Goal: Task Accomplishment & Management: Use online tool/utility

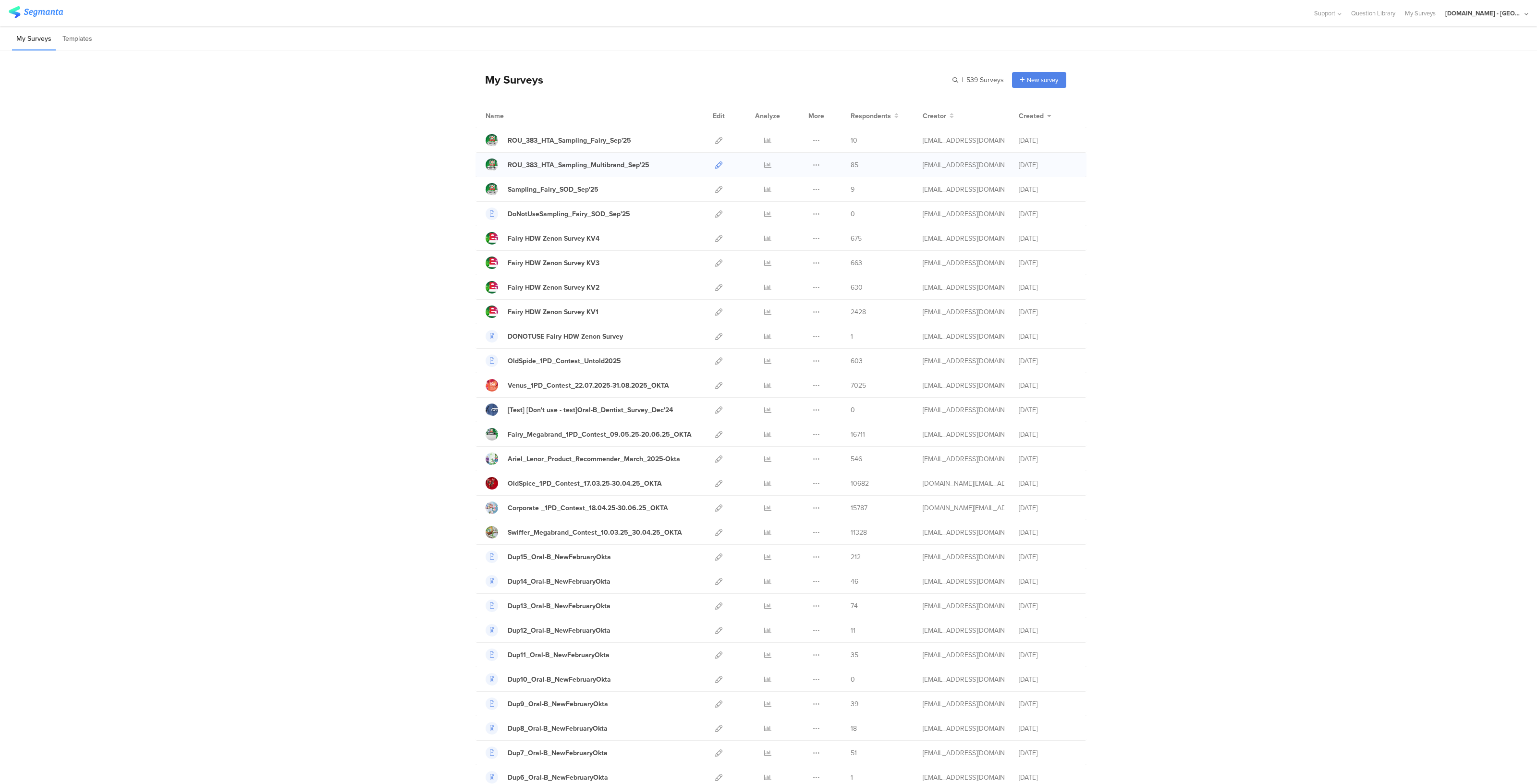
click at [715, 166] on icon at bounding box center [718, 164] width 7 height 7
click at [758, 162] on div at bounding box center [768, 165] width 29 height 24
click at [765, 163] on icon at bounding box center [768, 164] width 7 height 7
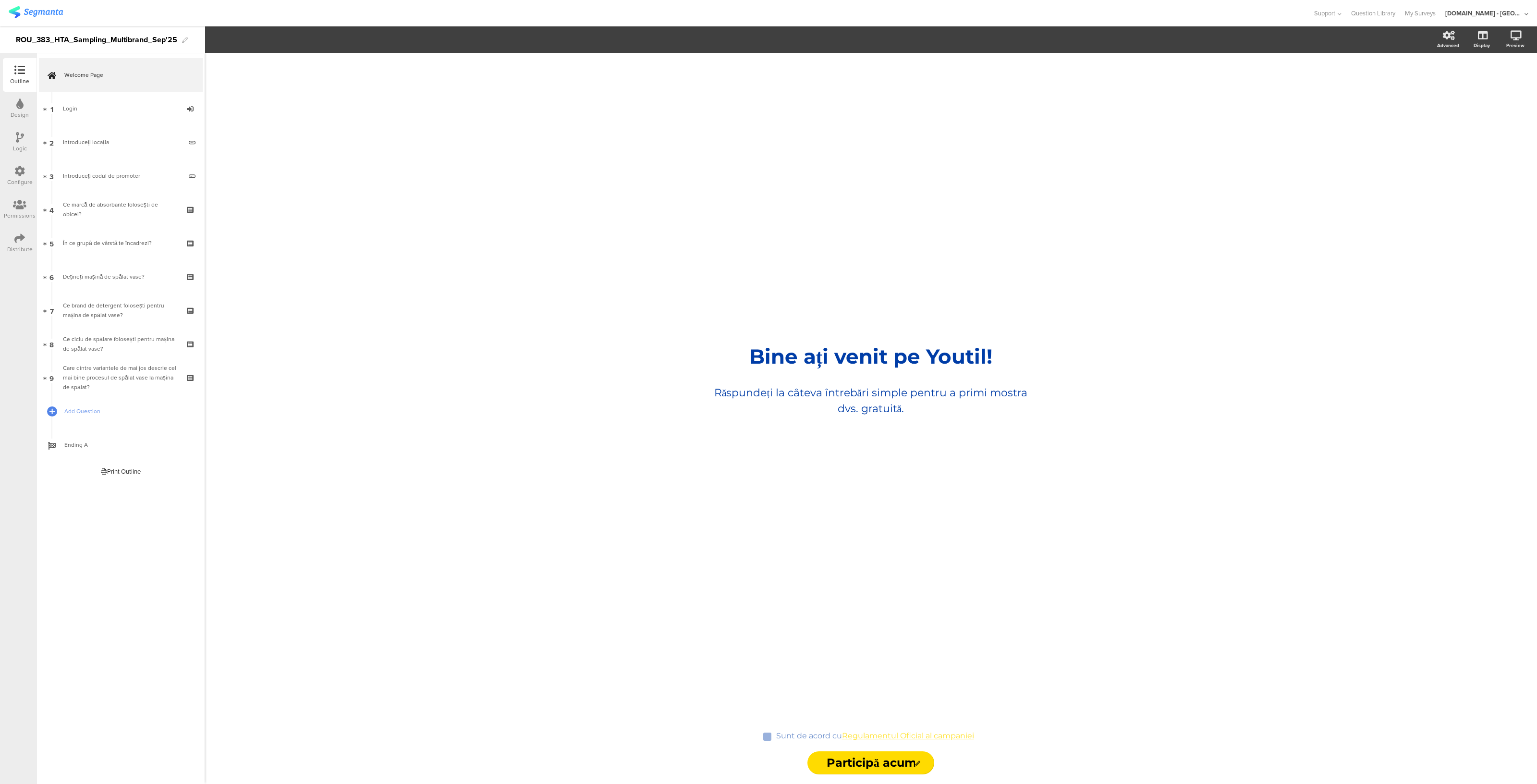
click at [22, 145] on div "Logic" at bounding box center [20, 148] width 14 height 9
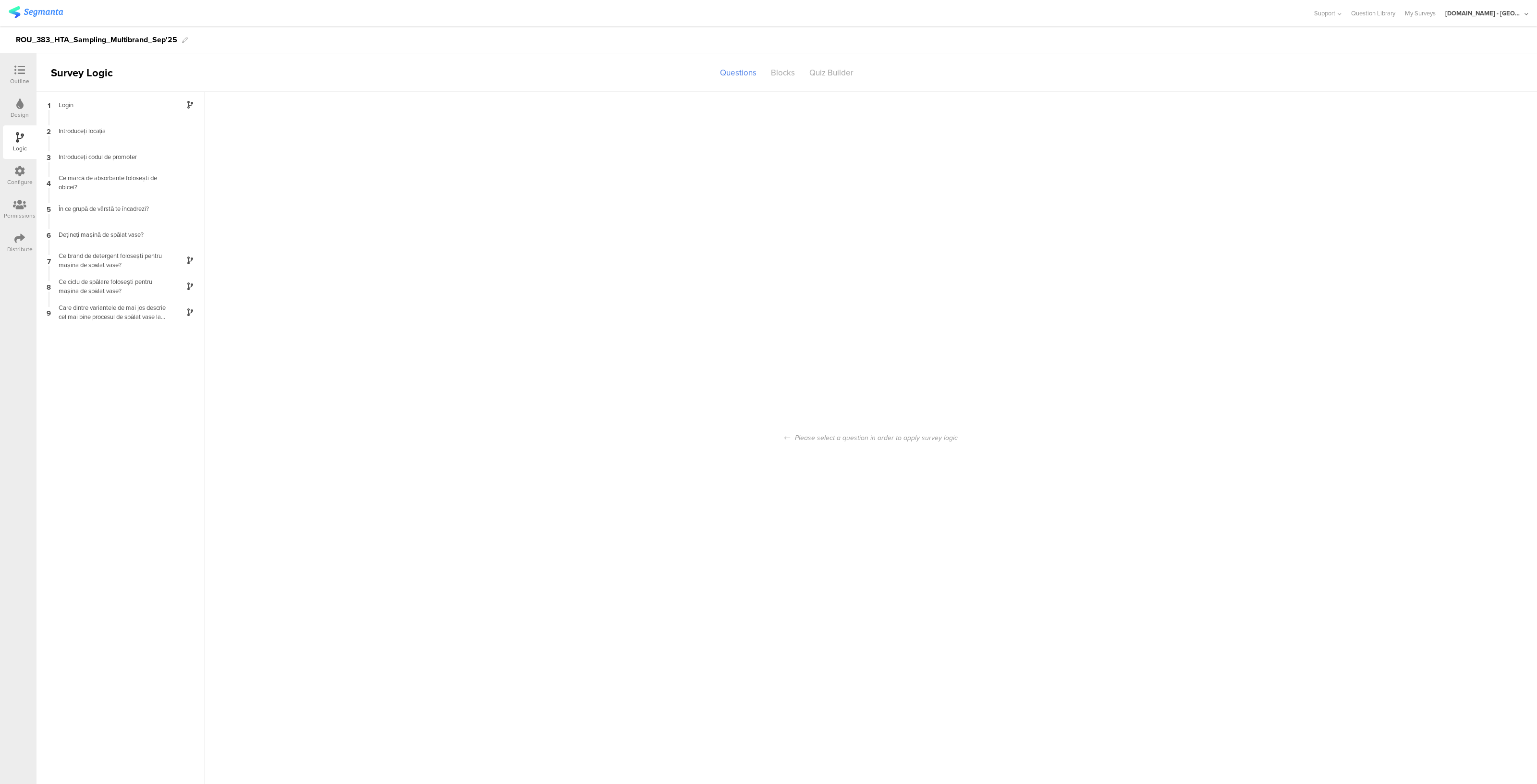
click at [19, 173] on icon at bounding box center [20, 171] width 11 height 11
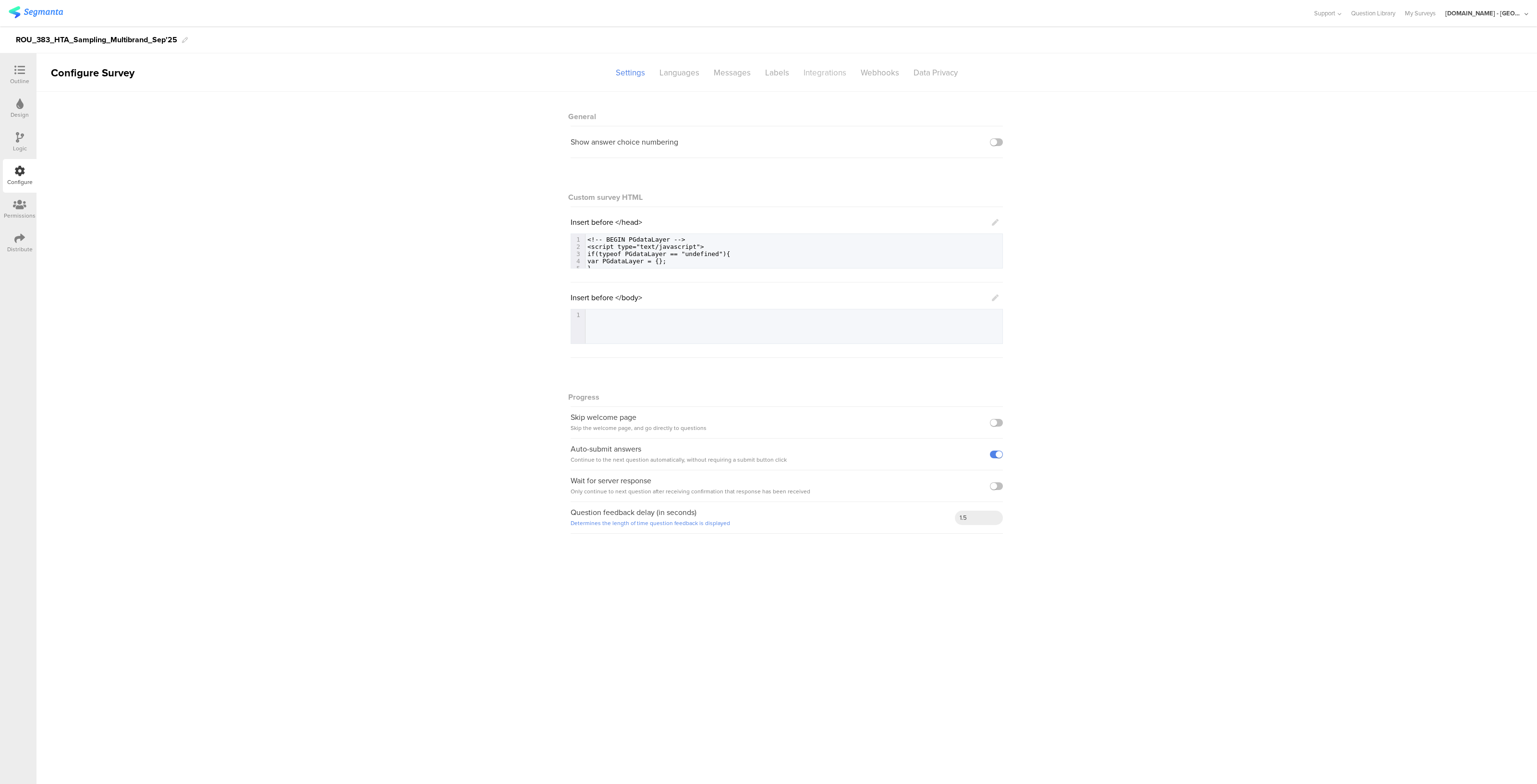
click at [825, 78] on div "Integrations" at bounding box center [825, 73] width 57 height 17
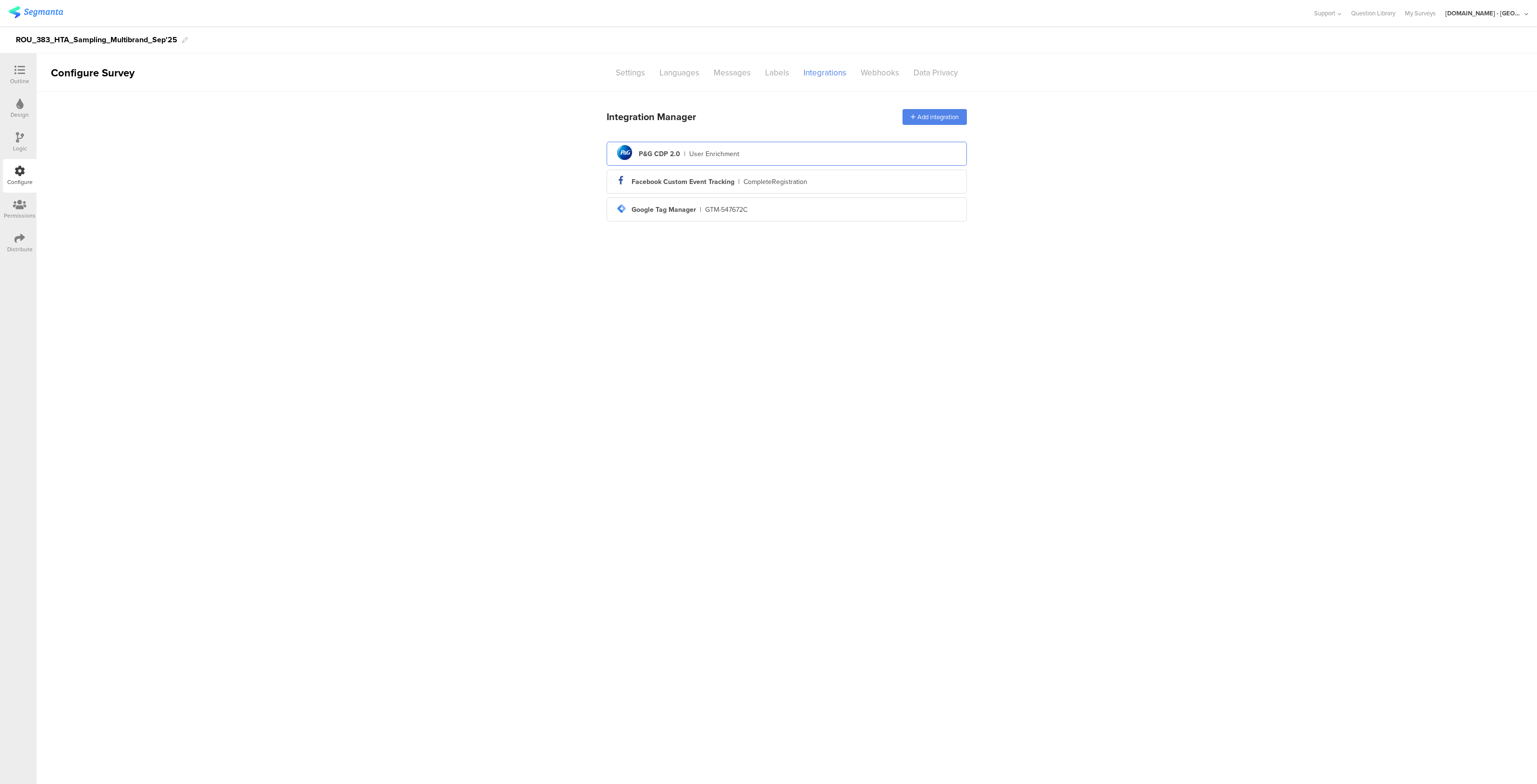
click at [775, 150] on div "pg logo P&G CDP 2.0 | User Enrichment" at bounding box center [787, 154] width 345 height 24
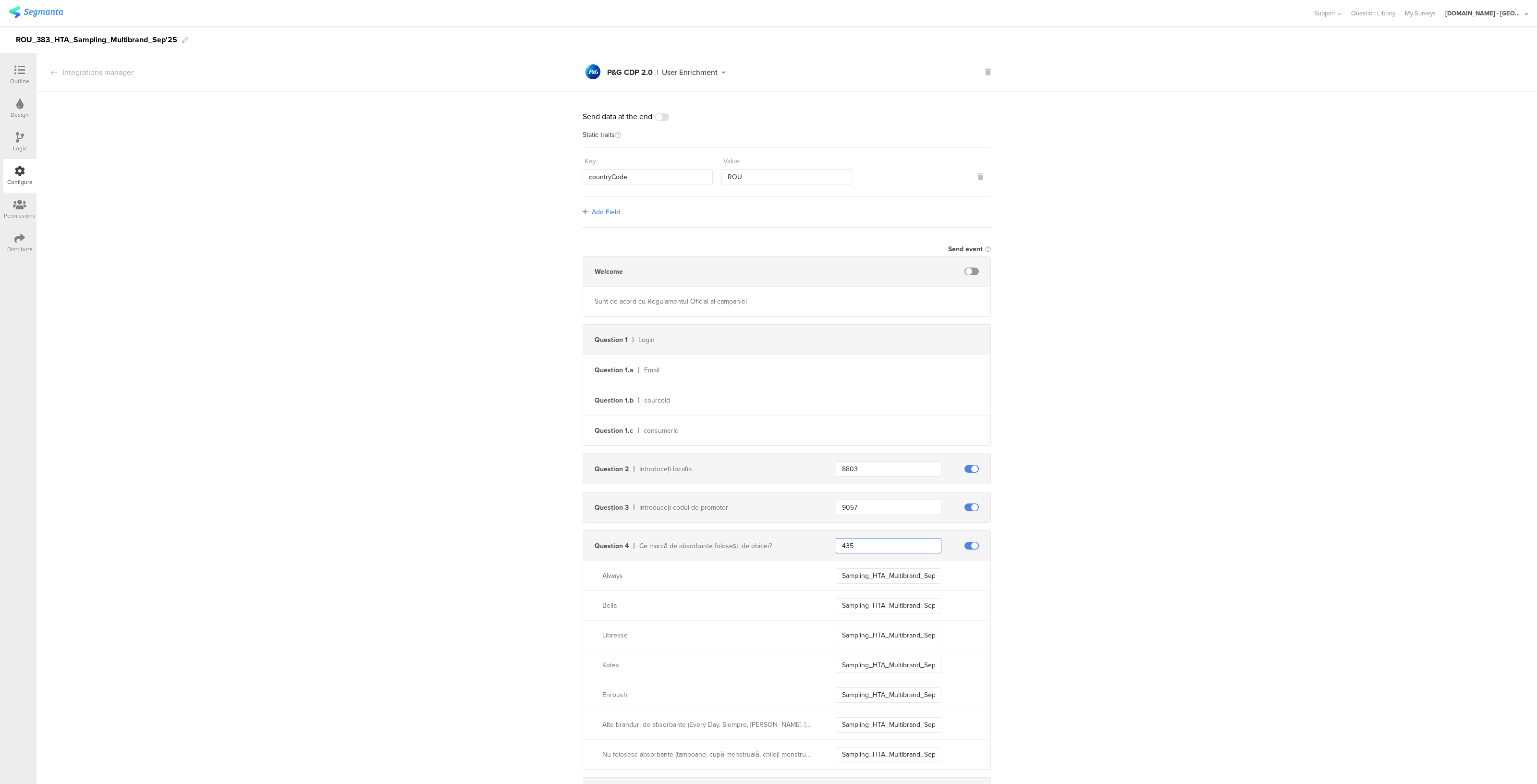
click at [877, 543] on input "435" at bounding box center [889, 545] width 106 height 15
click at [886, 570] on input "Sampling_HTA_Multibrand_Sep25_Always" at bounding box center [889, 576] width 106 height 15
click at [846, 506] on input "9057" at bounding box center [889, 507] width 106 height 15
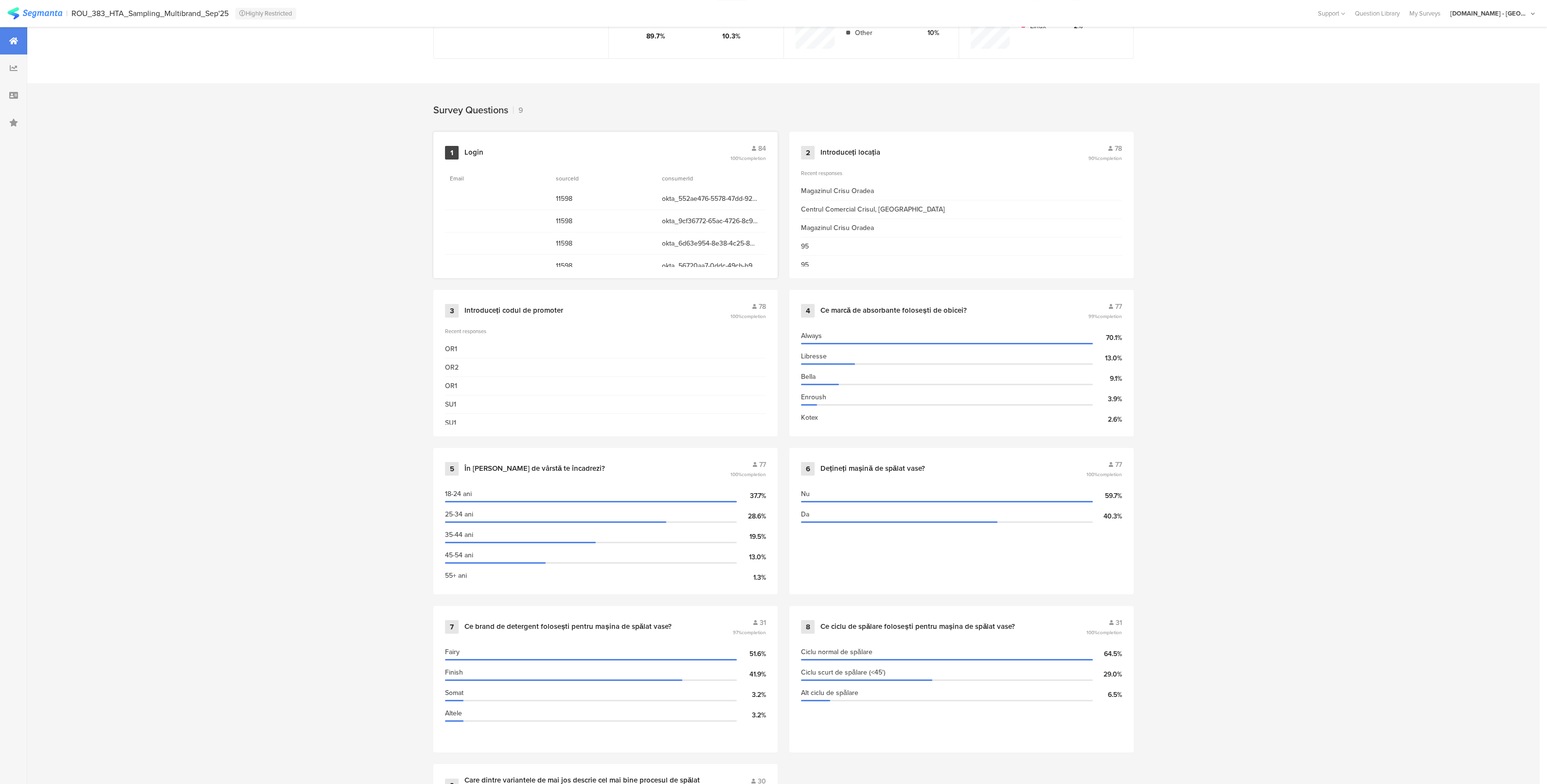
scroll to position [338, 0]
click at [731, 226] on div "okta_9cf36772-65ac-4726-8c9d-f835d3040dbd" at bounding box center [710, 220] width 106 height 20
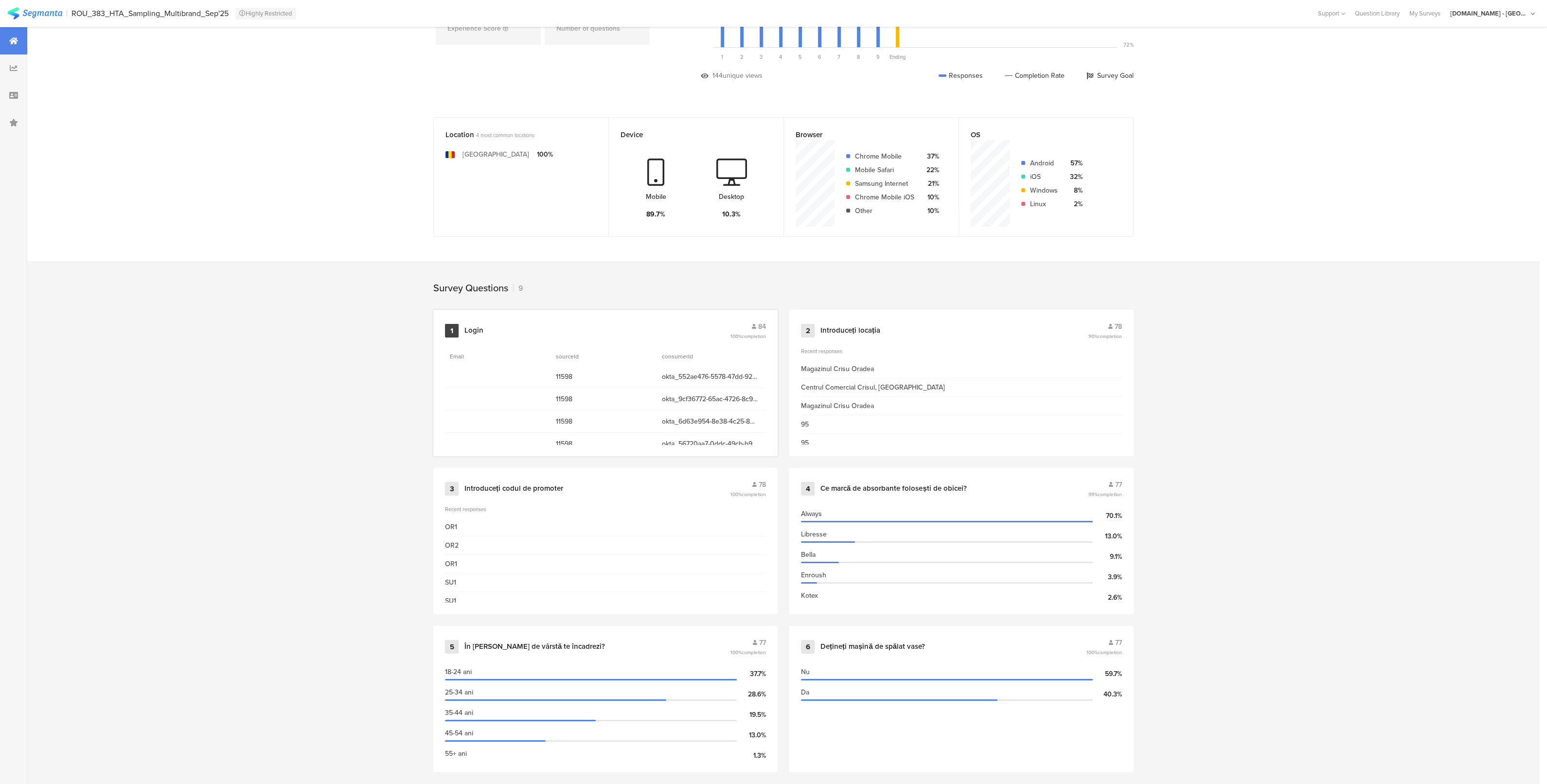
scroll to position [484, 0]
